Goal: Ask a question: Seek information or help from site administrators or community

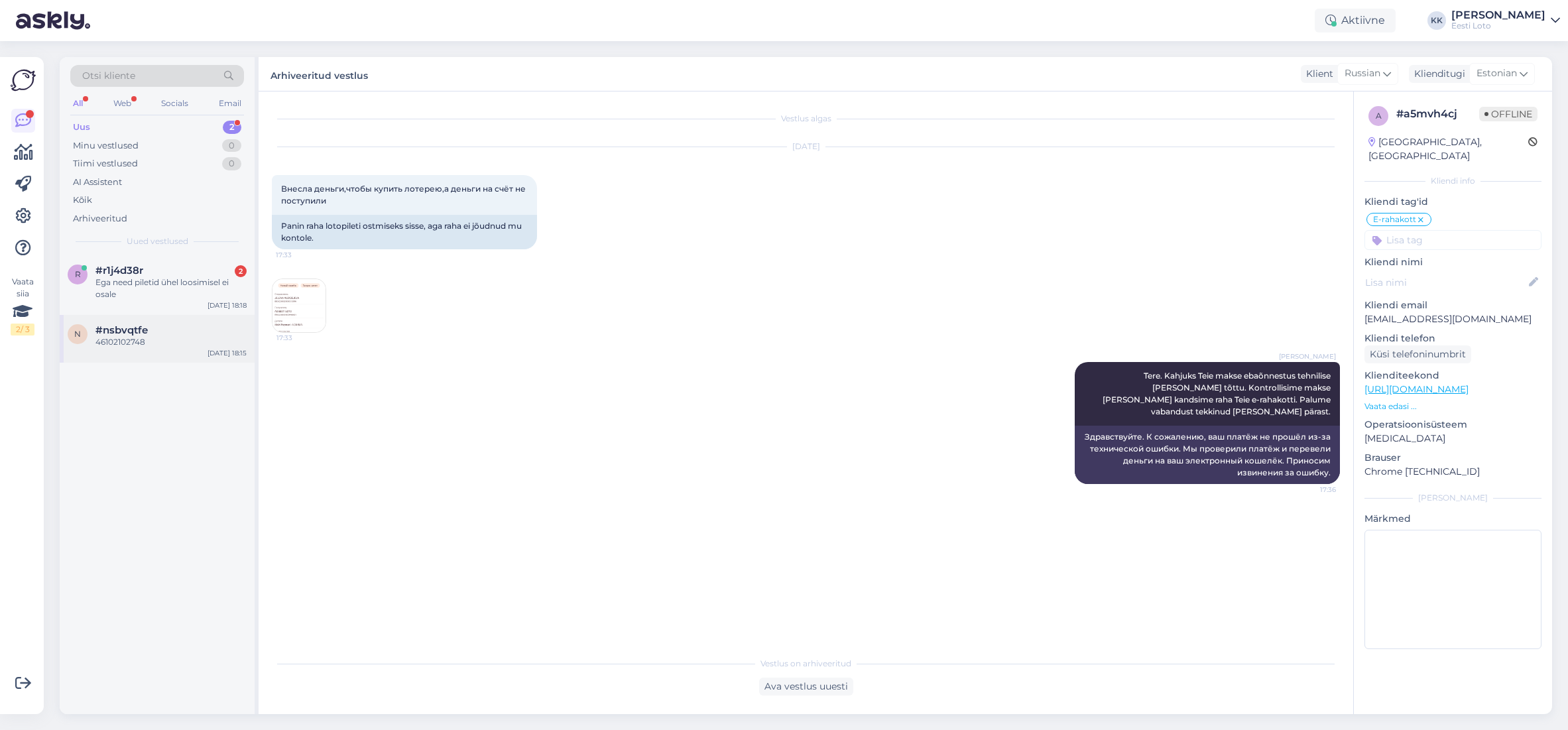
click at [145, 325] on span "#nsbvqtfe" at bounding box center [122, 330] width 52 height 12
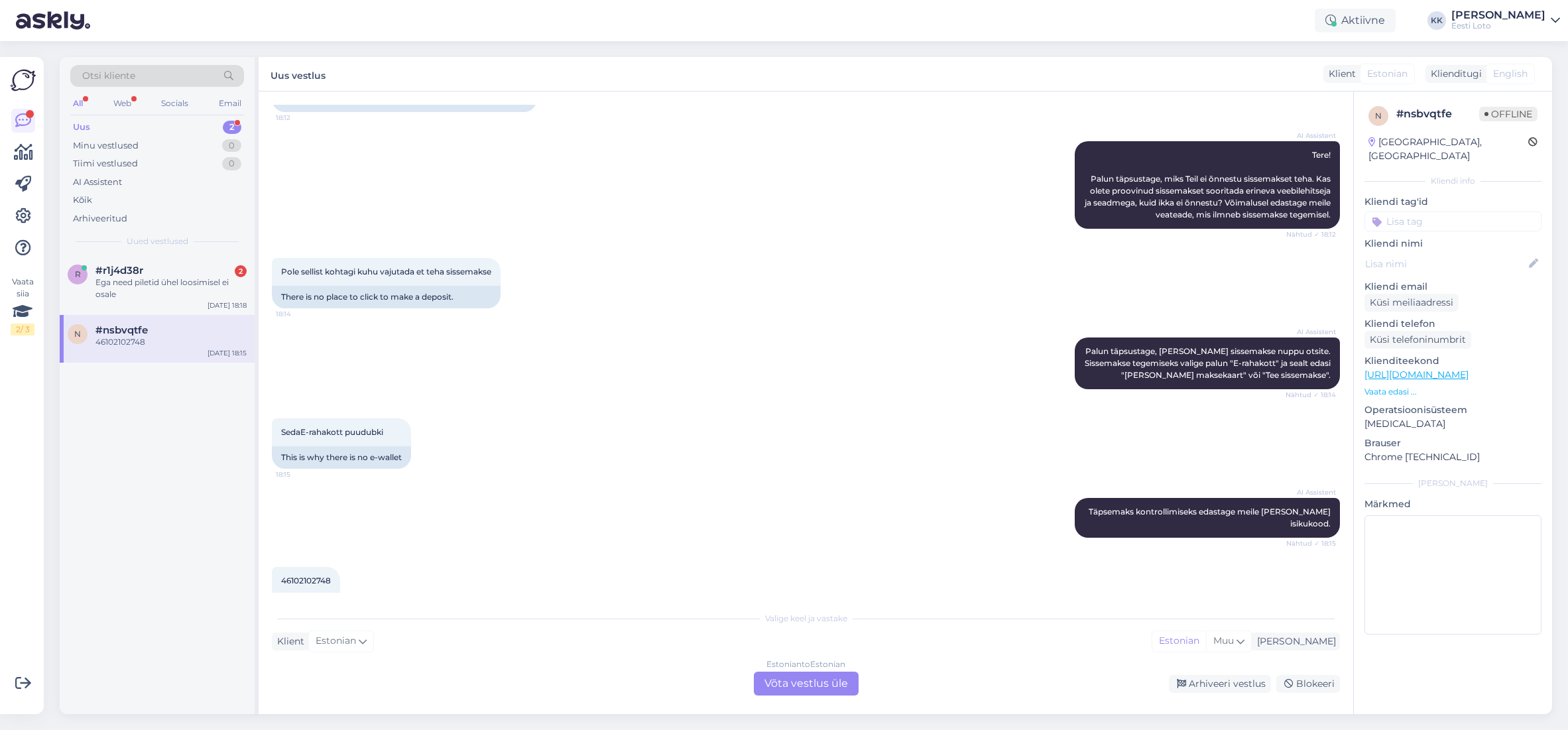
scroll to position [164, 0]
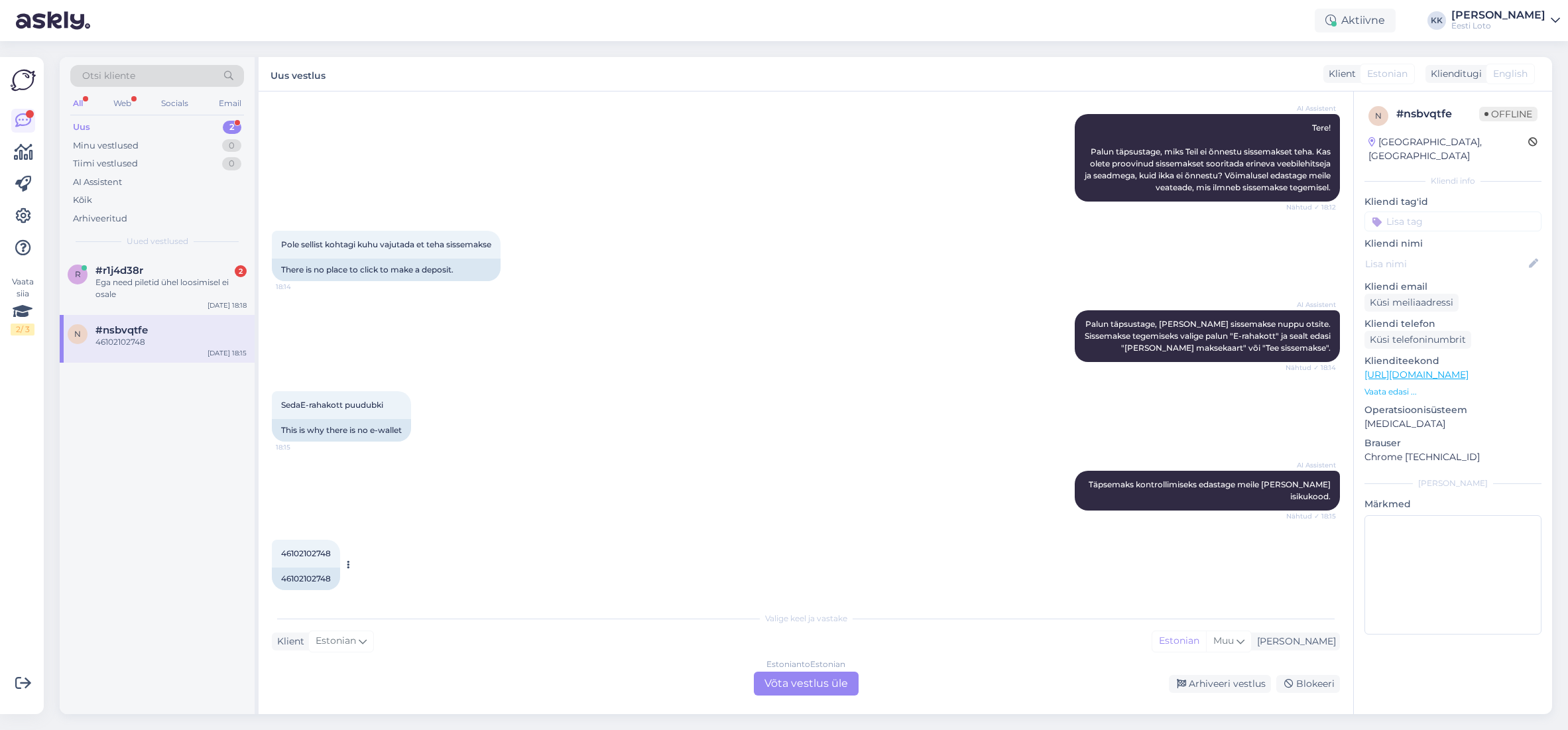
click at [300, 548] on span "46102102748" at bounding box center [305, 553] width 50 height 10
copy span "46102102748"
click at [167, 277] on div "Ega need piletid ühel loosimisel ei osale" at bounding box center [171, 288] width 151 height 24
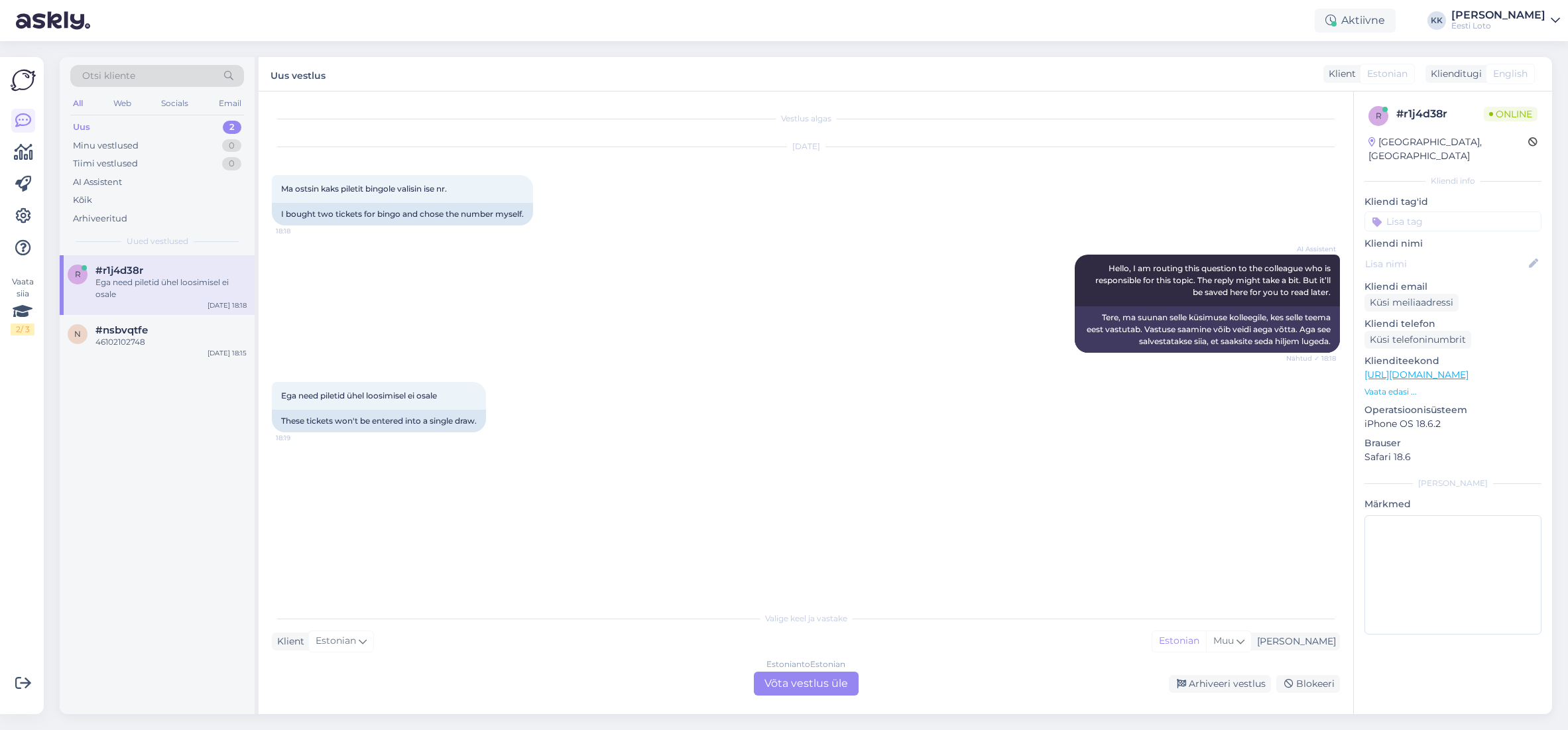
click at [836, 676] on div "Estonian to Estonian Võta vestlus üle" at bounding box center [806, 683] width 105 height 24
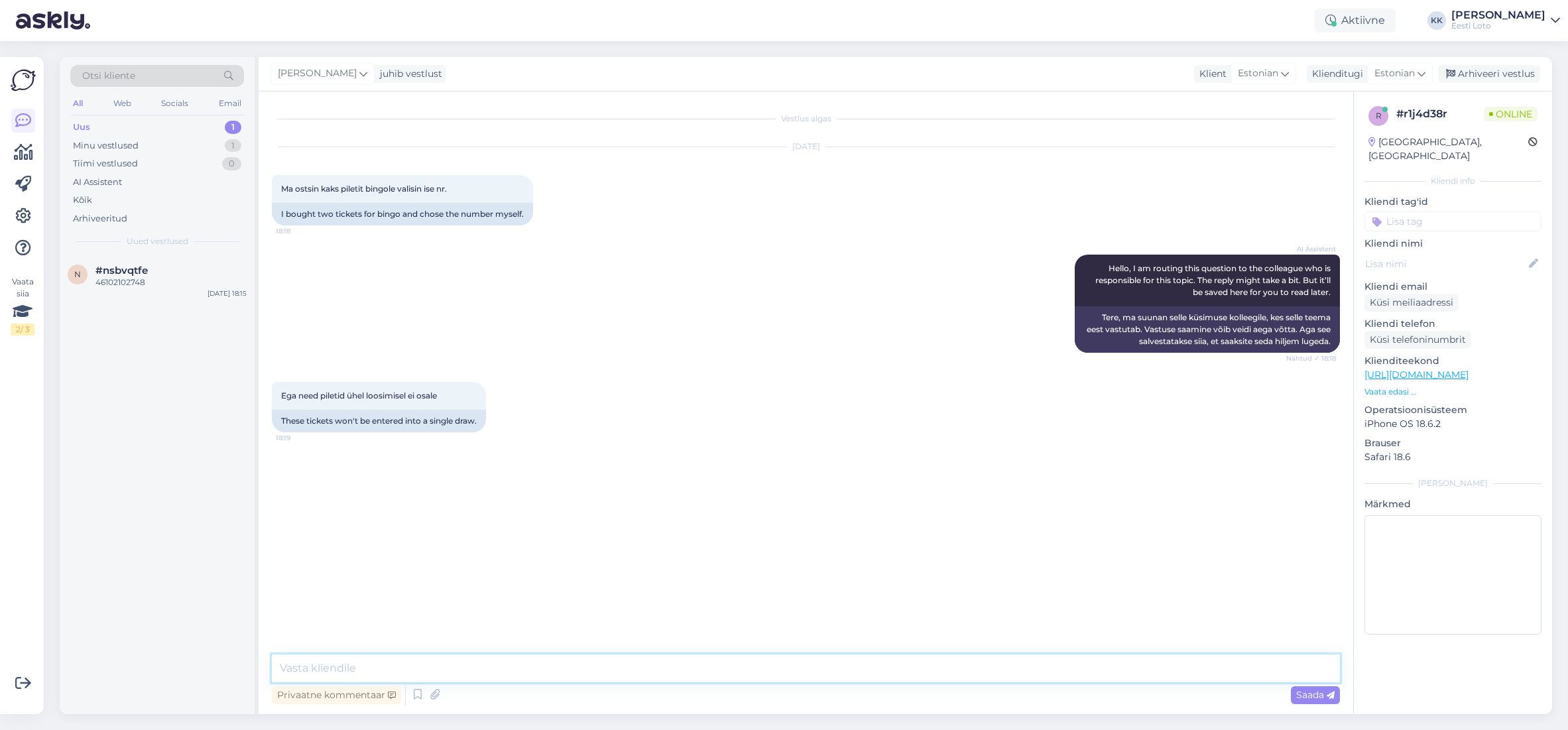
click at [558, 656] on textarea at bounding box center [806, 667] width 1068 height 28
type textarea "Tere. Kontrollimiseks teatage enda isikukood palun."
click at [1297, 696] on span "Saada" at bounding box center [1315, 694] width 38 height 12
click at [402, 667] on textarea at bounding box center [806, 667] width 1068 height 28
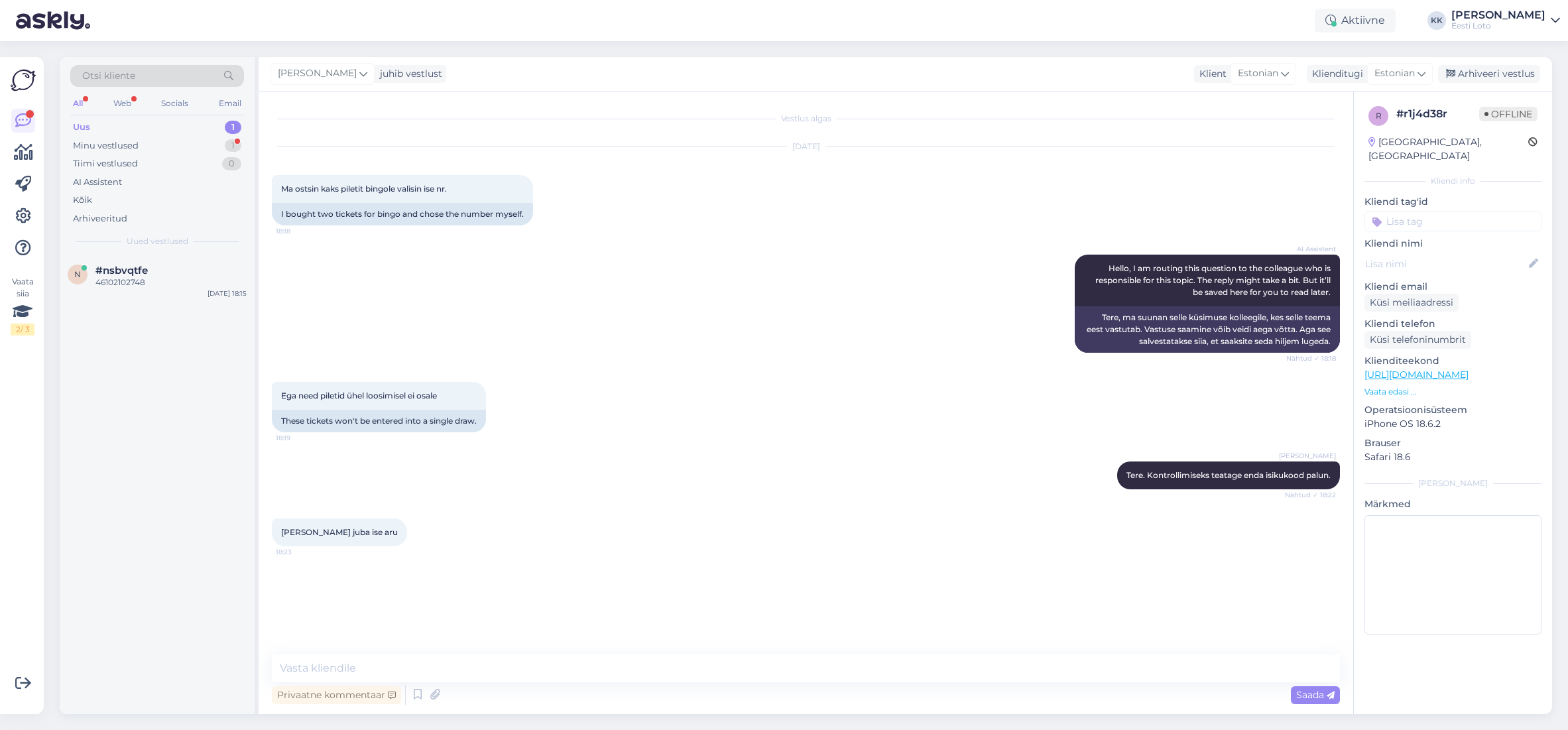
click at [1409, 213] on input at bounding box center [1453, 222] width 177 height 20
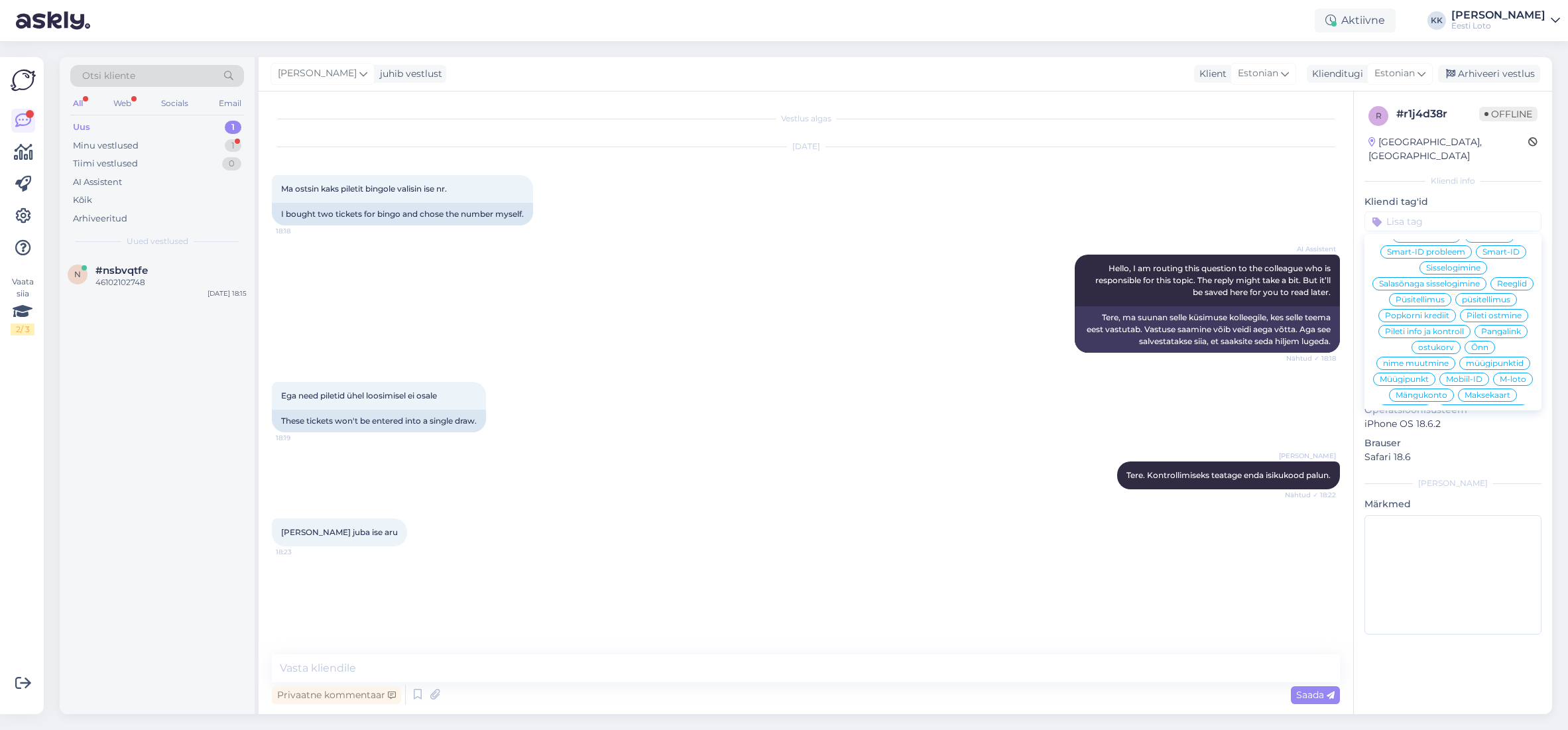
scroll to position [178, 0]
click at [1475, 314] on span "Pileti ostmine" at bounding box center [1494, 317] width 55 height 8
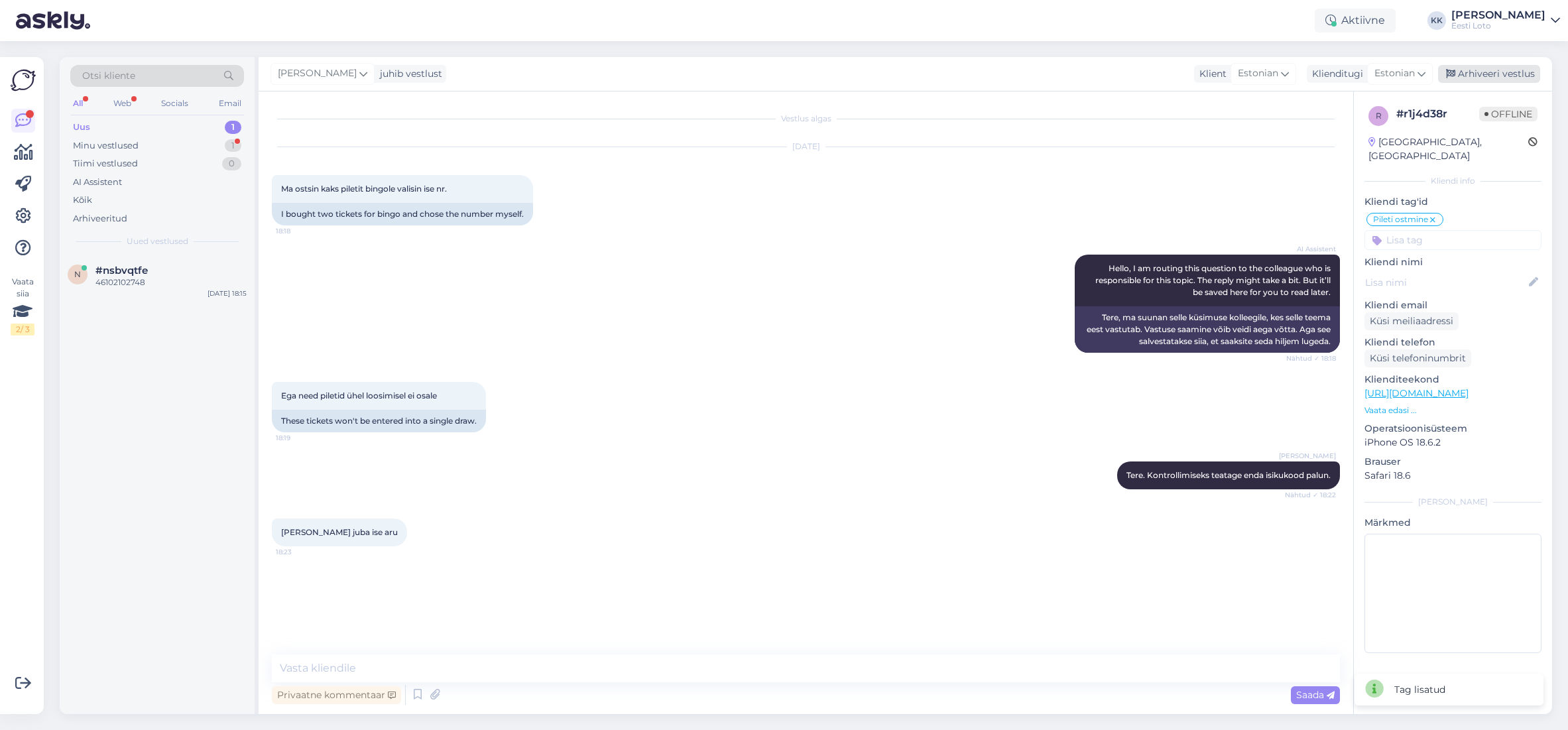
click at [1484, 78] on div "Arhiveeri vestlus" at bounding box center [1489, 74] width 102 height 18
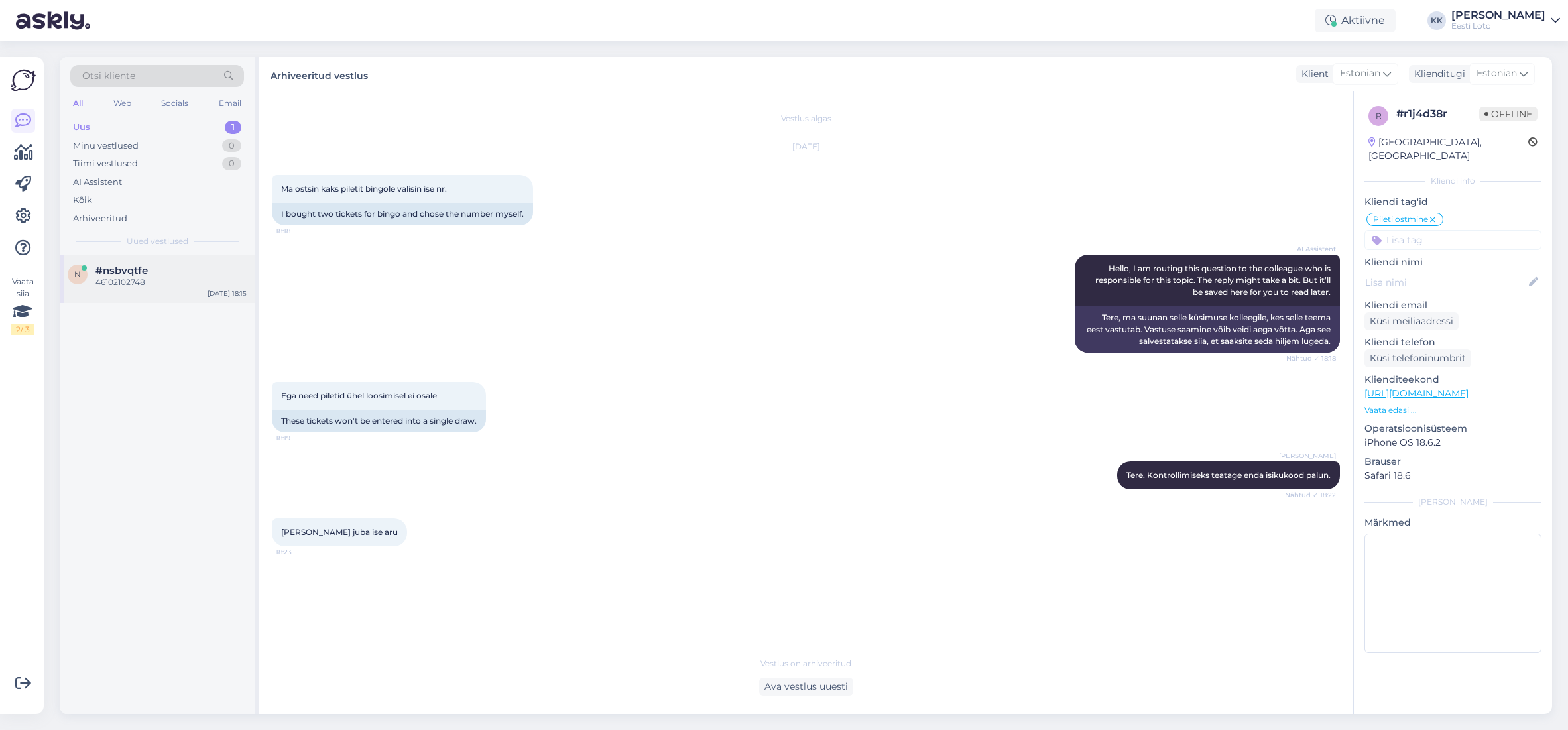
click at [161, 277] on div "46102102748" at bounding box center [171, 283] width 151 height 12
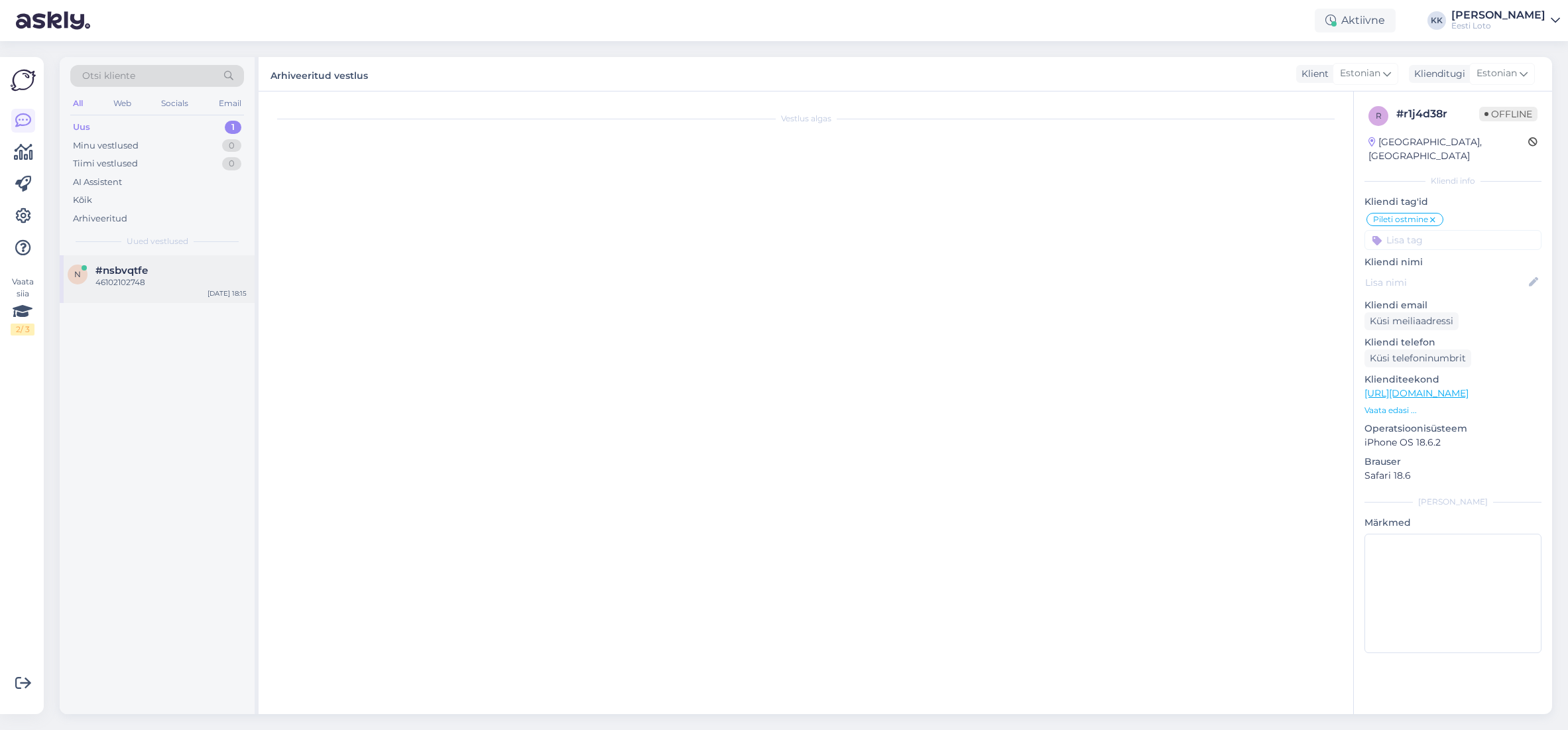
scroll to position [164, 0]
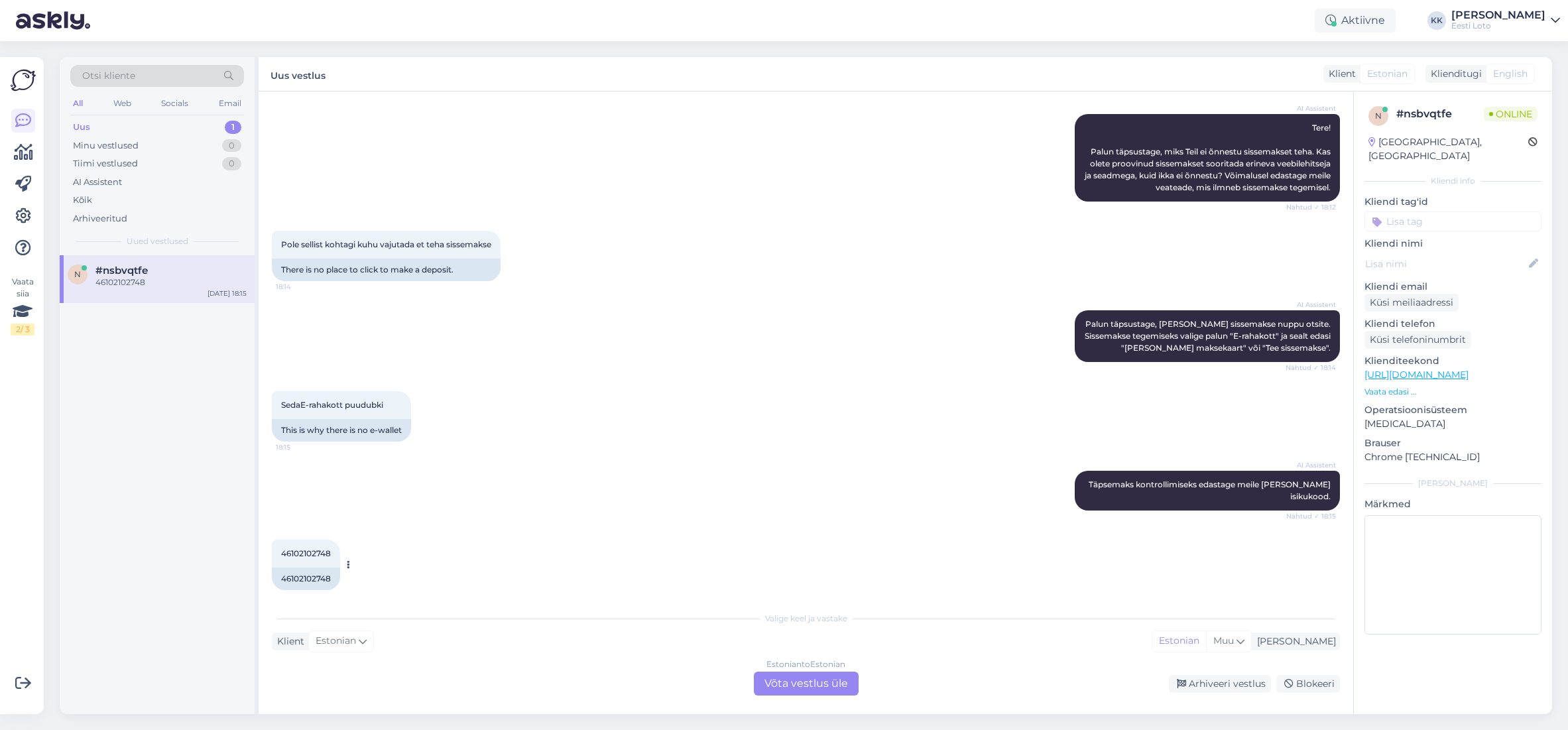
click at [317, 548] on span "46102102748" at bounding box center [305, 553] width 50 height 10
click at [318, 548] on span "46102102748" at bounding box center [305, 553] width 50 height 10
drag, startPoint x: 318, startPoint y: 539, endPoint x: 348, endPoint y: 535, distance: 30.3
click at [318, 548] on span "46102102748" at bounding box center [305, 553] width 50 height 10
copy span "46102102748"
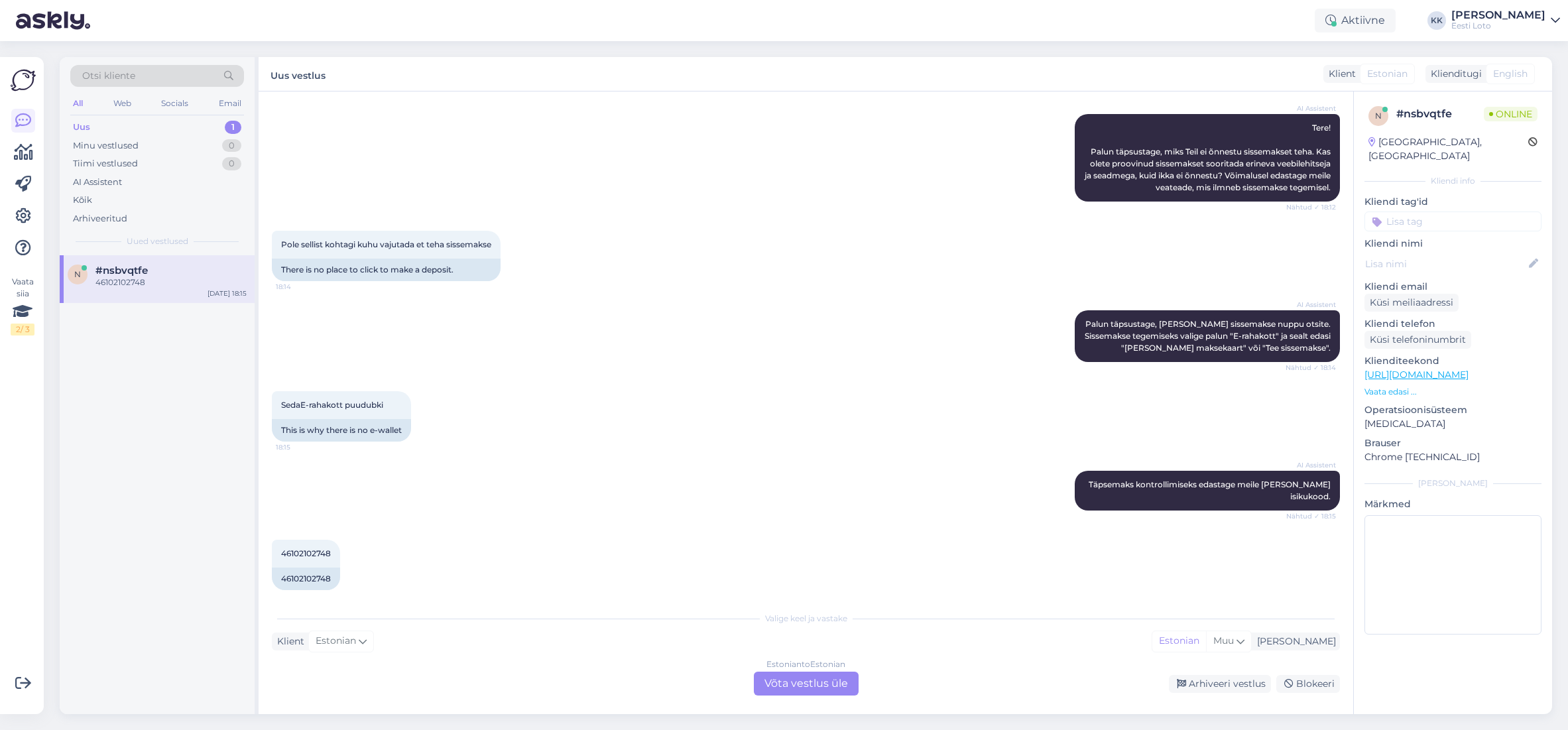
click at [440, 436] on div "SedaE-rahakott puudubki 18:15 This is why there is no e-wallet" at bounding box center [806, 416] width 1068 height 80
click at [841, 688] on div "Estonian to Estonian Võta vestlus üle" at bounding box center [806, 683] width 105 height 24
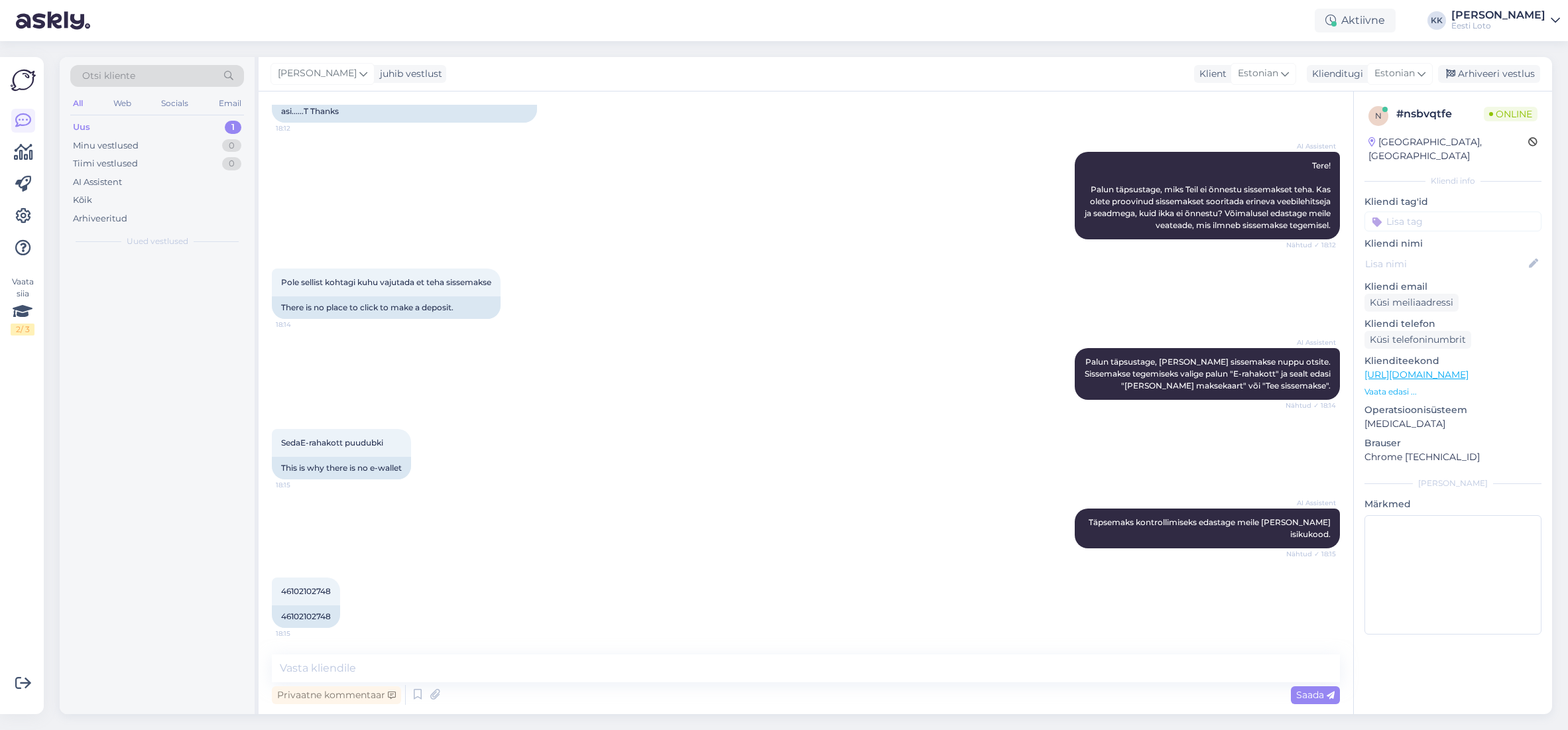
scroll to position [115, 0]
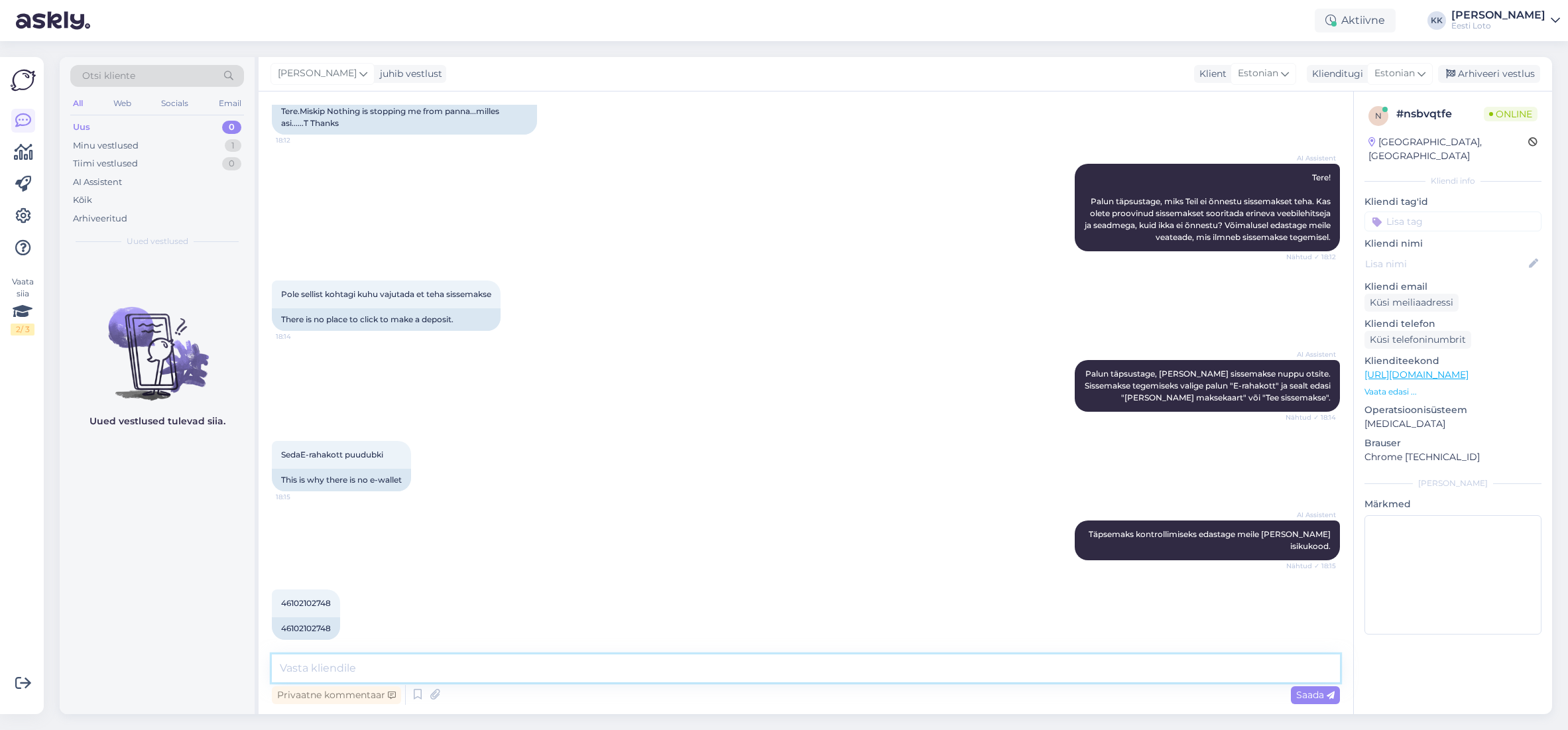
click at [1053, 668] on textarea at bounding box center [806, 667] width 1068 height 28
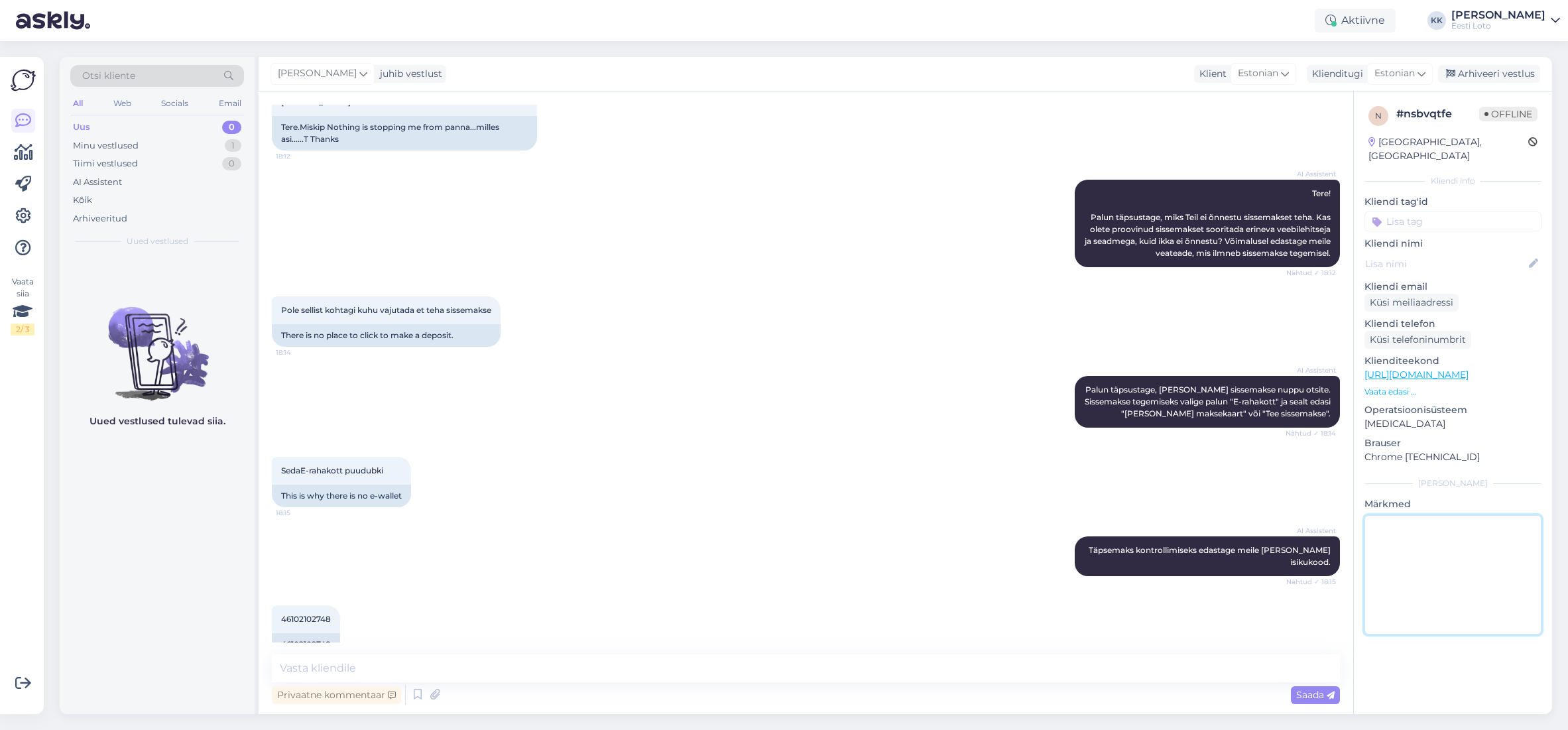
click at [1468, 556] on textarea at bounding box center [1453, 574] width 177 height 119
click at [1408, 574] on textarea at bounding box center [1453, 574] width 177 height 119
type textarea "suheldud telefoni t"
drag, startPoint x: 1433, startPoint y: 521, endPoint x: 1367, endPoint y: 514, distance: 66.4
click at [1367, 515] on textarea "eel" at bounding box center [1453, 574] width 177 height 119
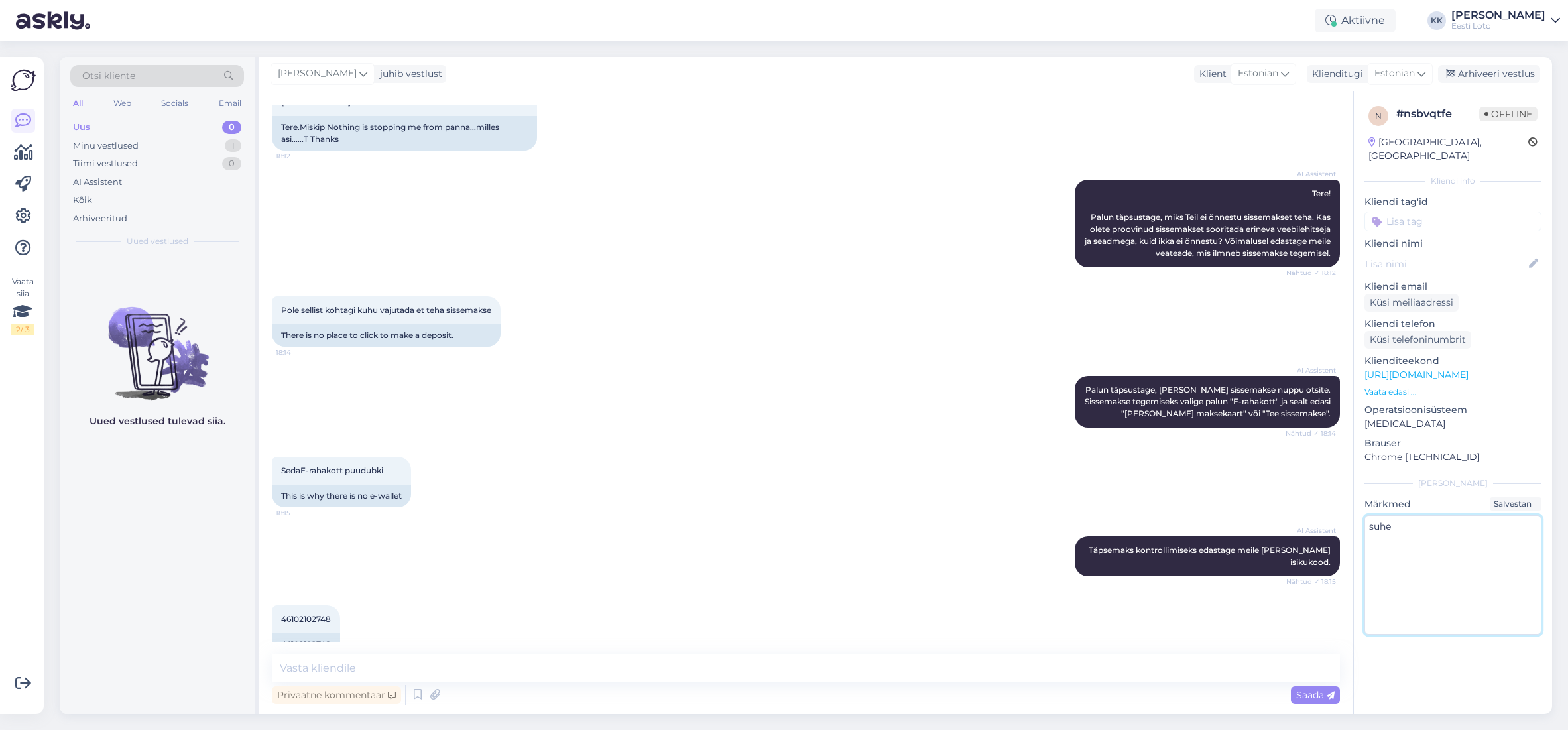
type textarea "[PERSON_NAME]"
type textarea "d"
type textarea "suheldud telefoni teel"
click at [1460, 211] on input at bounding box center [1453, 222] width 177 height 20
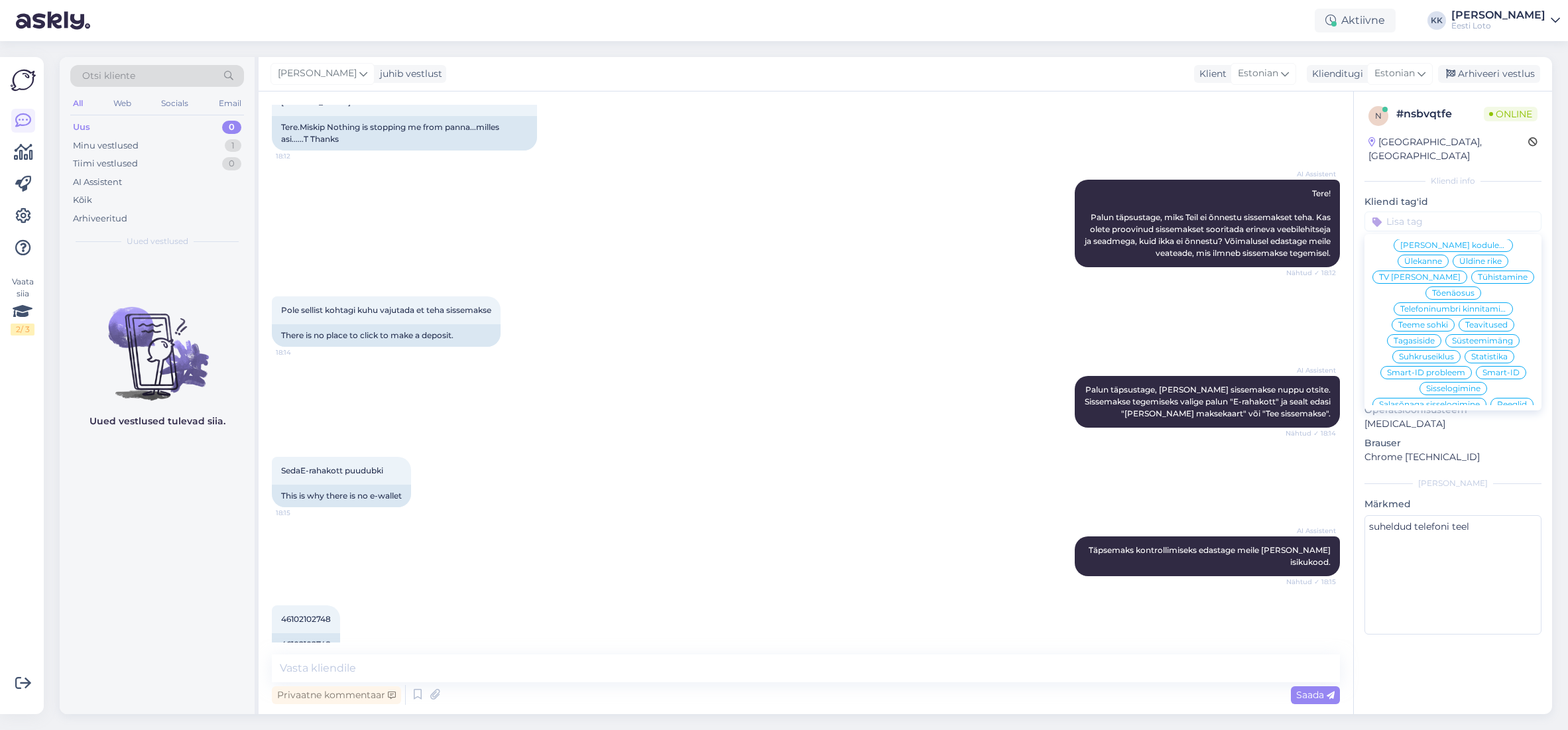
scroll to position [62, 0]
click at [1497, 367] on span "Smart-ID" at bounding box center [1501, 370] width 37 height 8
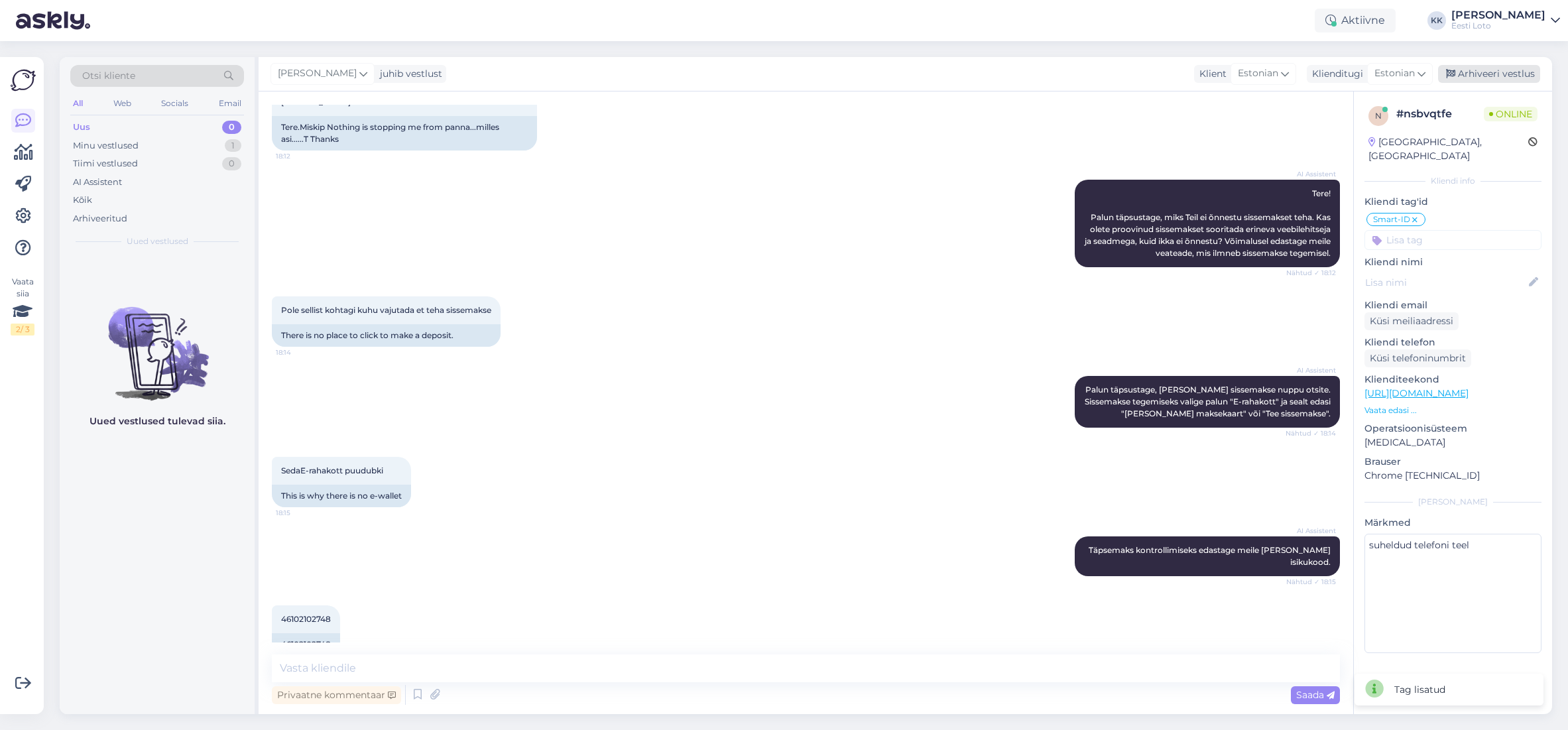
click at [1513, 73] on div "Arhiveeri vestlus" at bounding box center [1489, 74] width 102 height 18
click at [119, 216] on div "Arhiveeritud" at bounding box center [100, 219] width 54 height 14
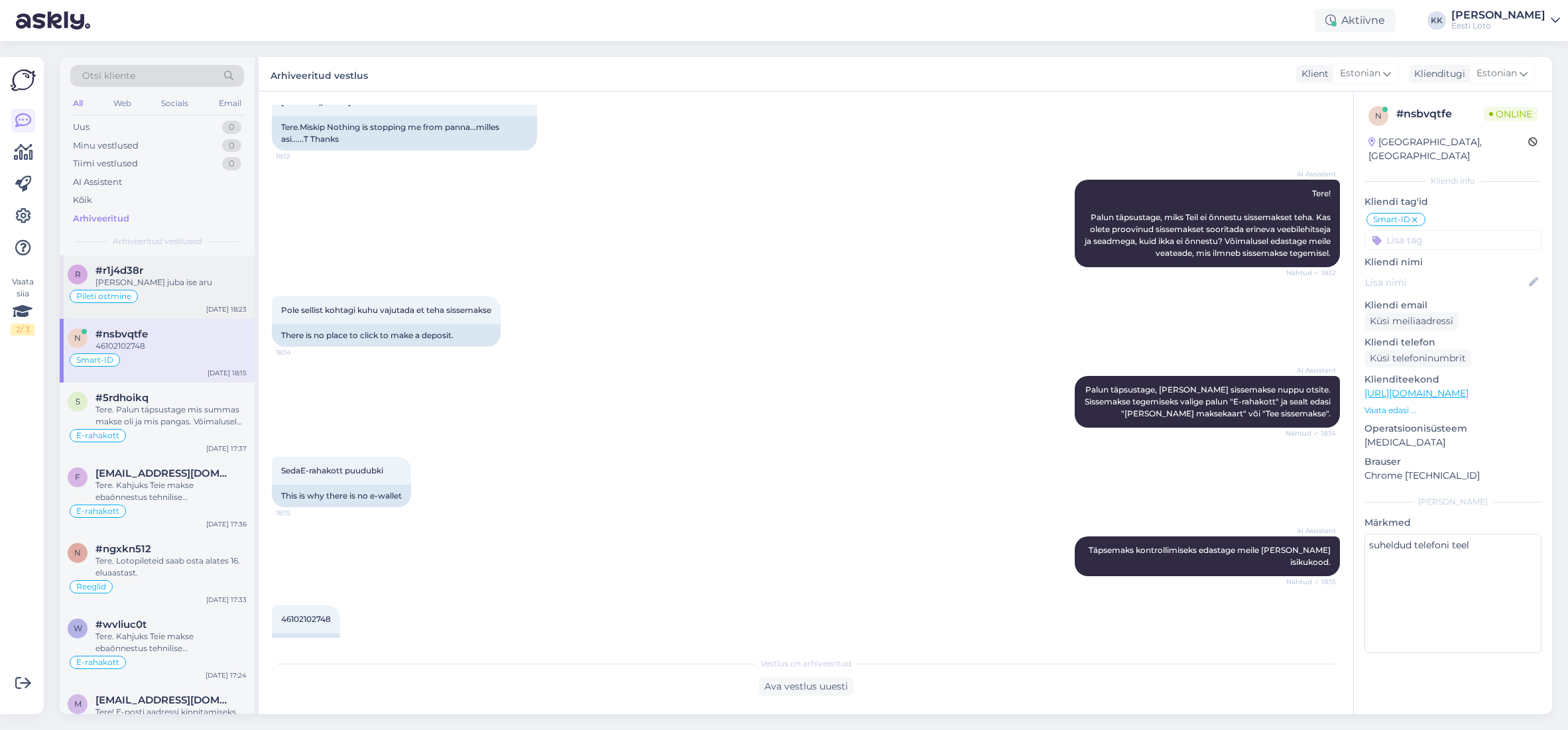
click at [184, 283] on div "[PERSON_NAME] juba ise aru" at bounding box center [171, 283] width 151 height 12
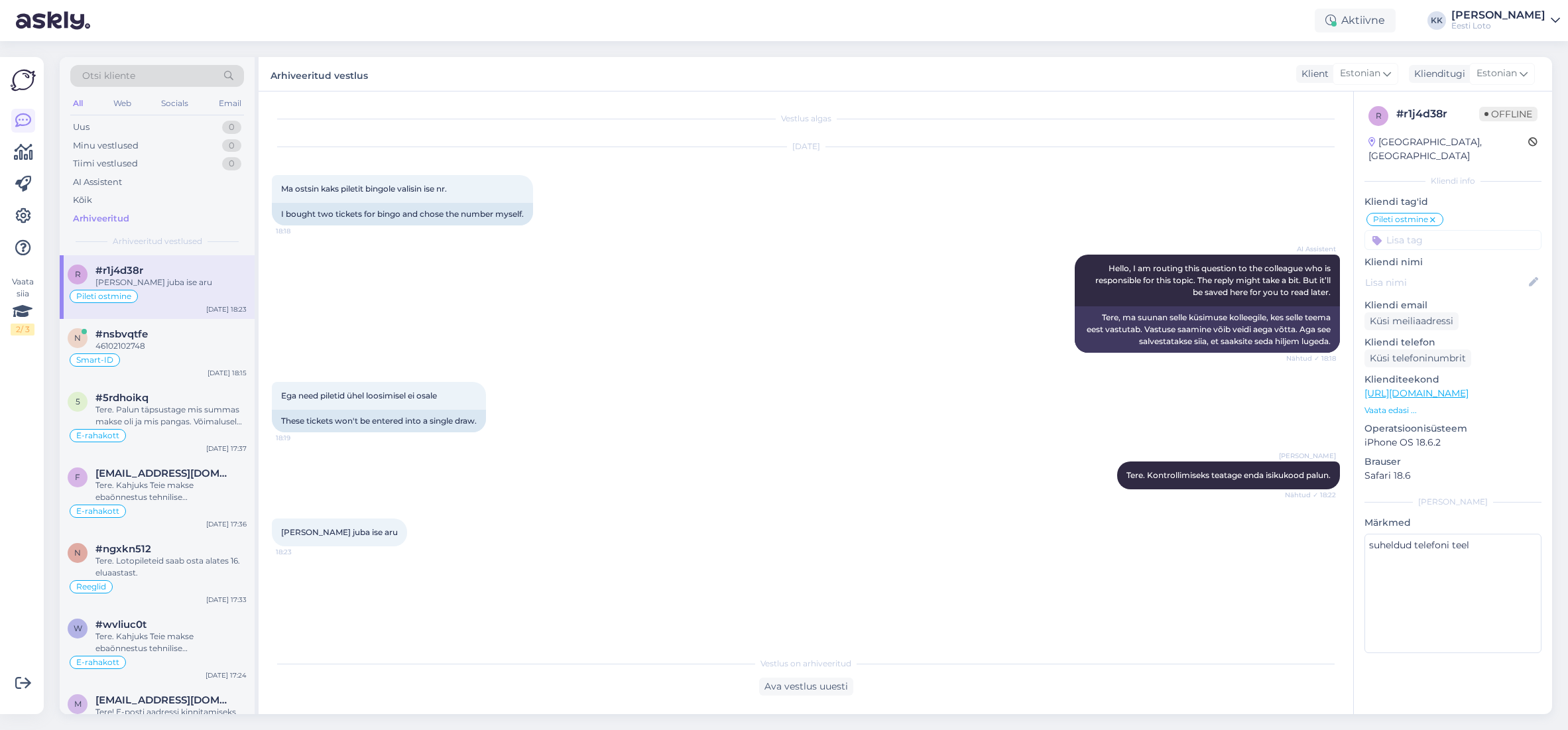
scroll to position [2, 0]
click at [173, 351] on div "Smart-ID" at bounding box center [157, 359] width 179 height 16
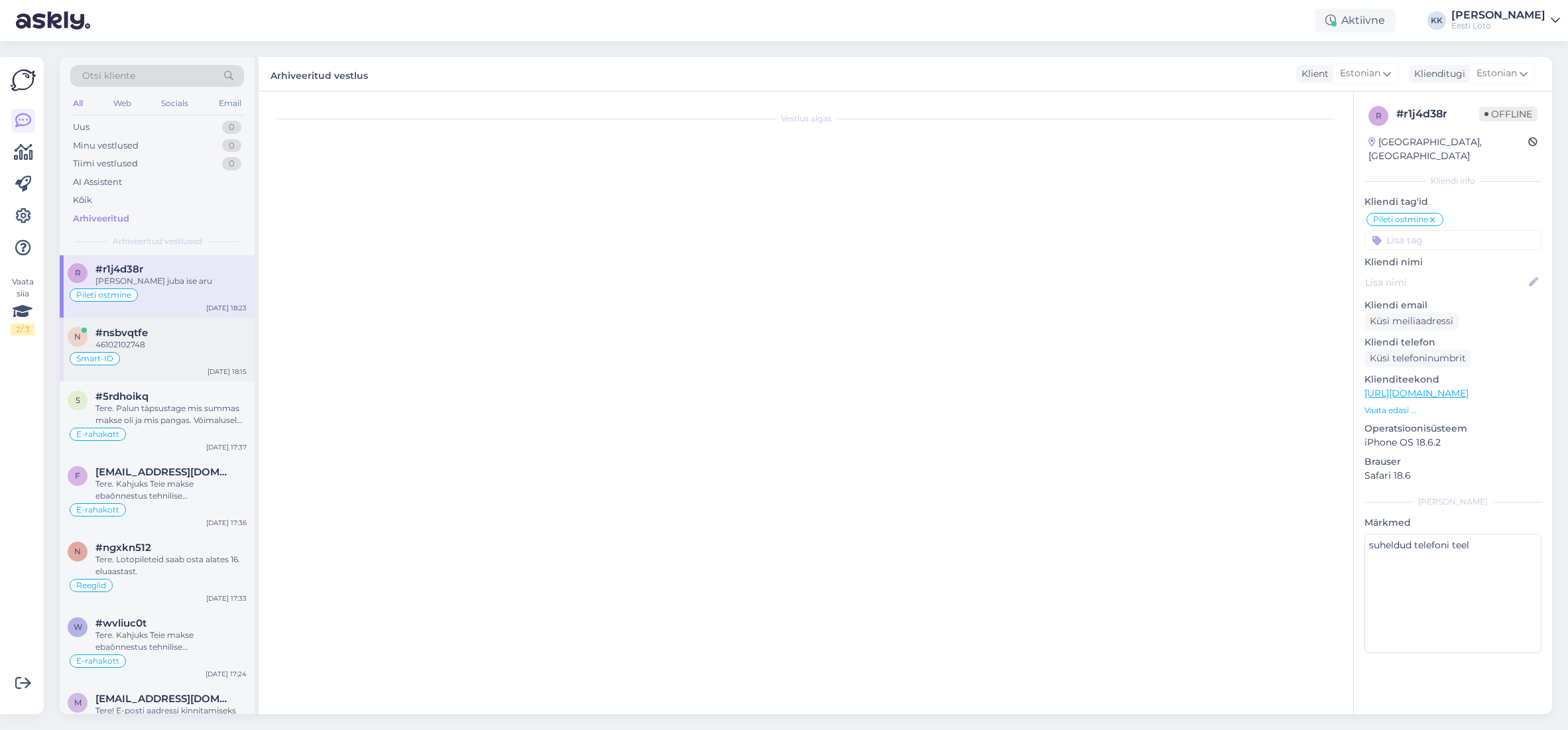
scroll to position [119, 0]
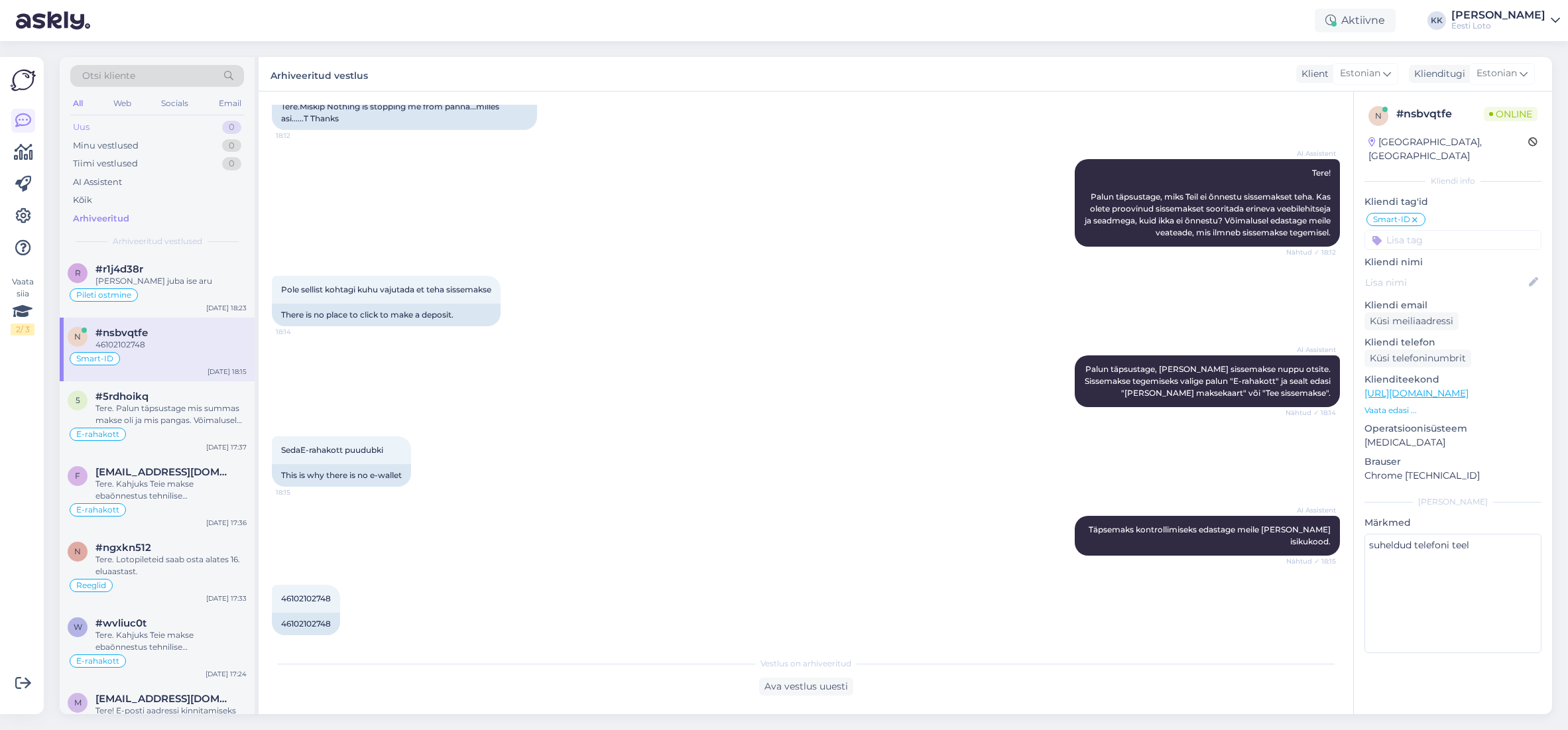
click at [117, 124] on div "Uus 0" at bounding box center [157, 127] width 173 height 19
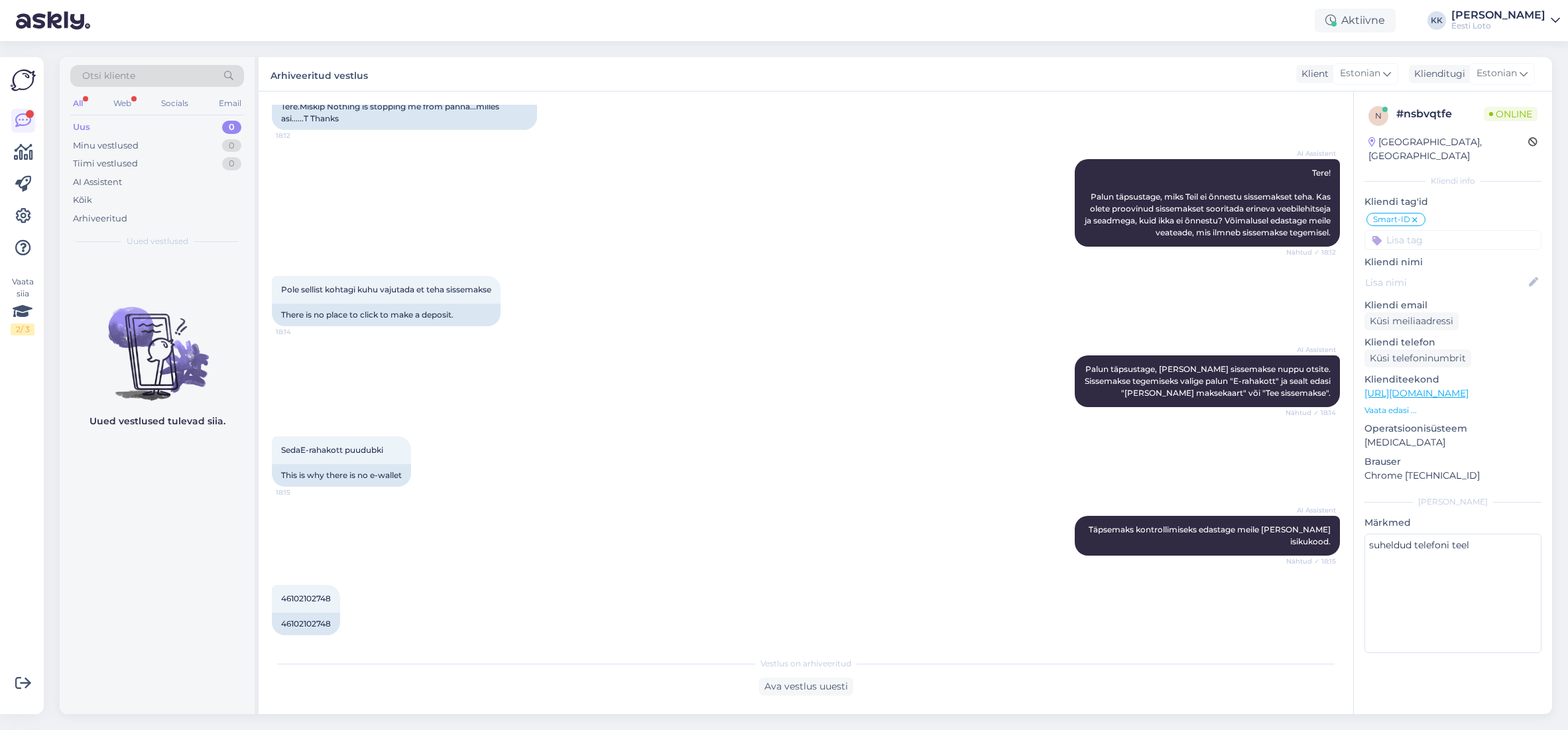
click at [127, 123] on div "Uus 0" at bounding box center [157, 127] width 173 height 19
